Goal: Task Accomplishment & Management: Manage account settings

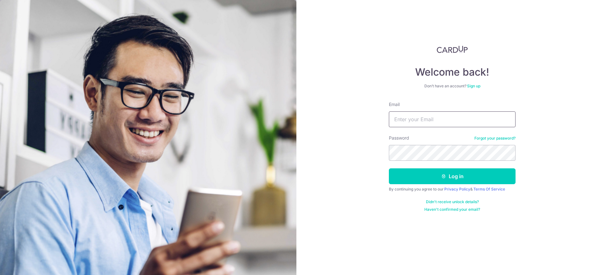
type input "[PERSON_NAME][EMAIL_ADDRESS][DOMAIN_NAME]"
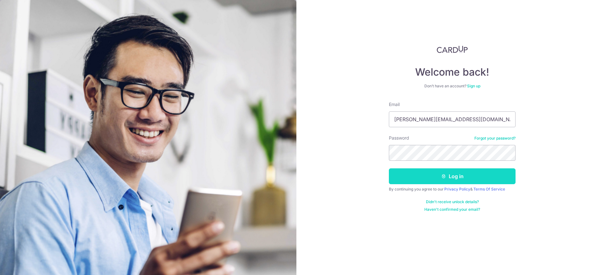
click at [456, 174] on button "Log in" at bounding box center [452, 177] width 127 height 16
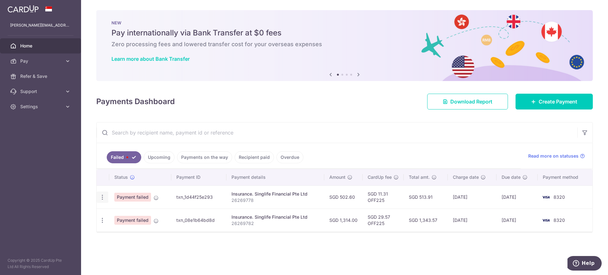
click at [102, 196] on icon "button" at bounding box center [102, 197] width 7 height 7
click at [360, 189] on td "SGD 502.60" at bounding box center [343, 197] width 38 height 23
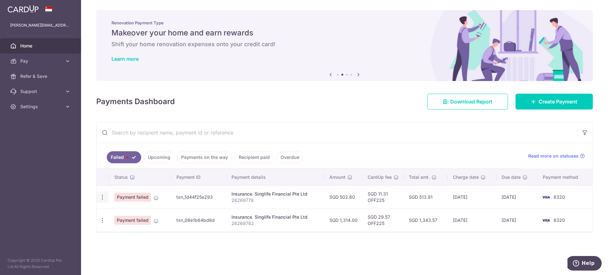
click at [105, 198] on icon "button" at bounding box center [102, 197] width 7 height 7
click at [122, 217] on span "Update payment" at bounding box center [136, 215] width 43 height 8
radio input "true"
type input "502.60"
type input "26269778"
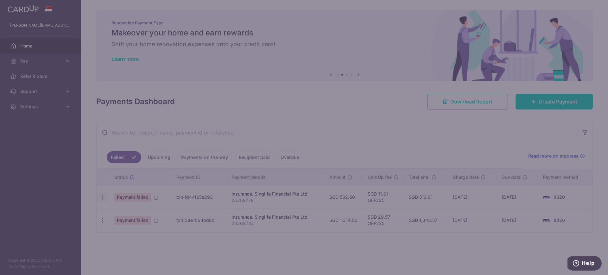
type input "OFF225"
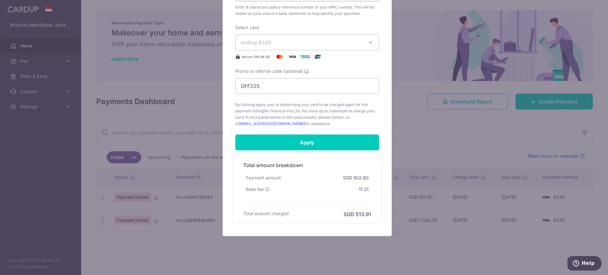
scroll to position [238, 0]
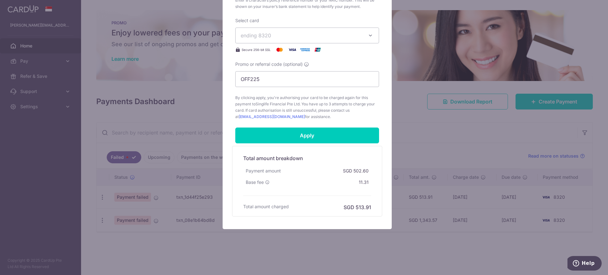
click at [364, 170] on div "SGD 502.60" at bounding box center [356, 170] width 31 height 11
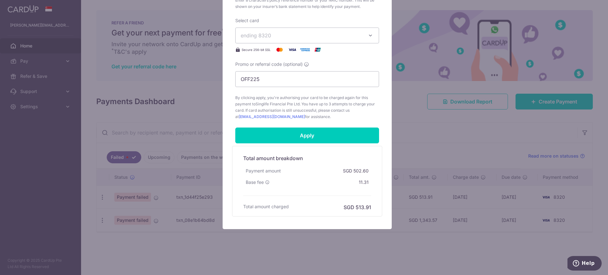
click at [368, 172] on div "Total amount breakdown Payment amount SGD 502.60 Base fee 11.31 Processing fee …" at bounding box center [307, 181] width 134 height 60
drag, startPoint x: 368, startPoint y: 171, endPoint x: 353, endPoint y: 170, distance: 14.9
click at [353, 170] on div "Total amount breakdown Payment amount SGD 502.60 Base fee 11.31 Processing fee …" at bounding box center [307, 181] width 134 height 60
drag, startPoint x: 351, startPoint y: 170, endPoint x: 366, endPoint y: 173, distance: 15.4
click at [366, 173] on div "SGD 502.60" at bounding box center [356, 170] width 31 height 11
